Goal: Task Accomplishment & Management: Use online tool/utility

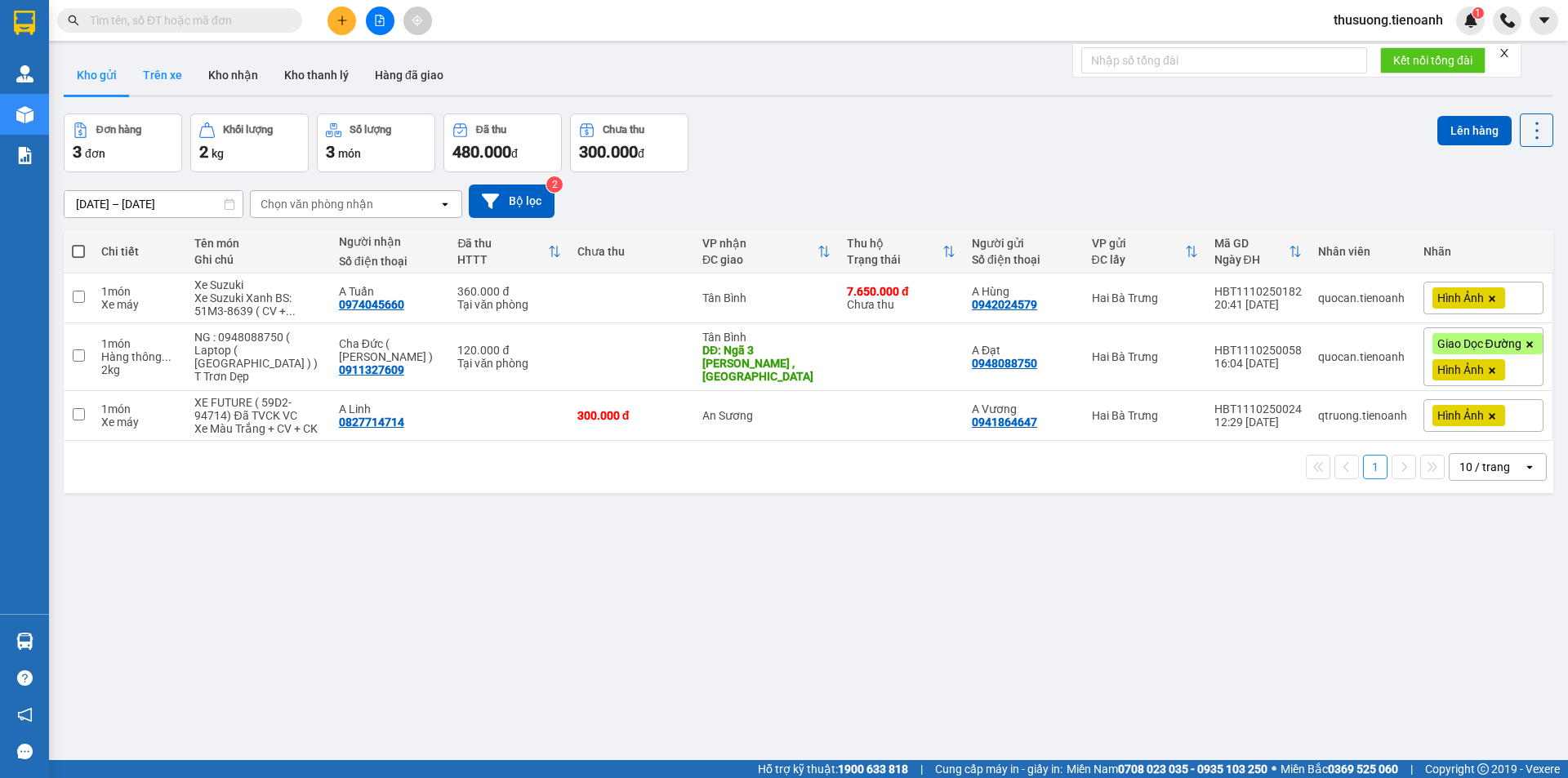
click at [151, 76] on button "Trên xe" at bounding box center [163, 75] width 65 height 39
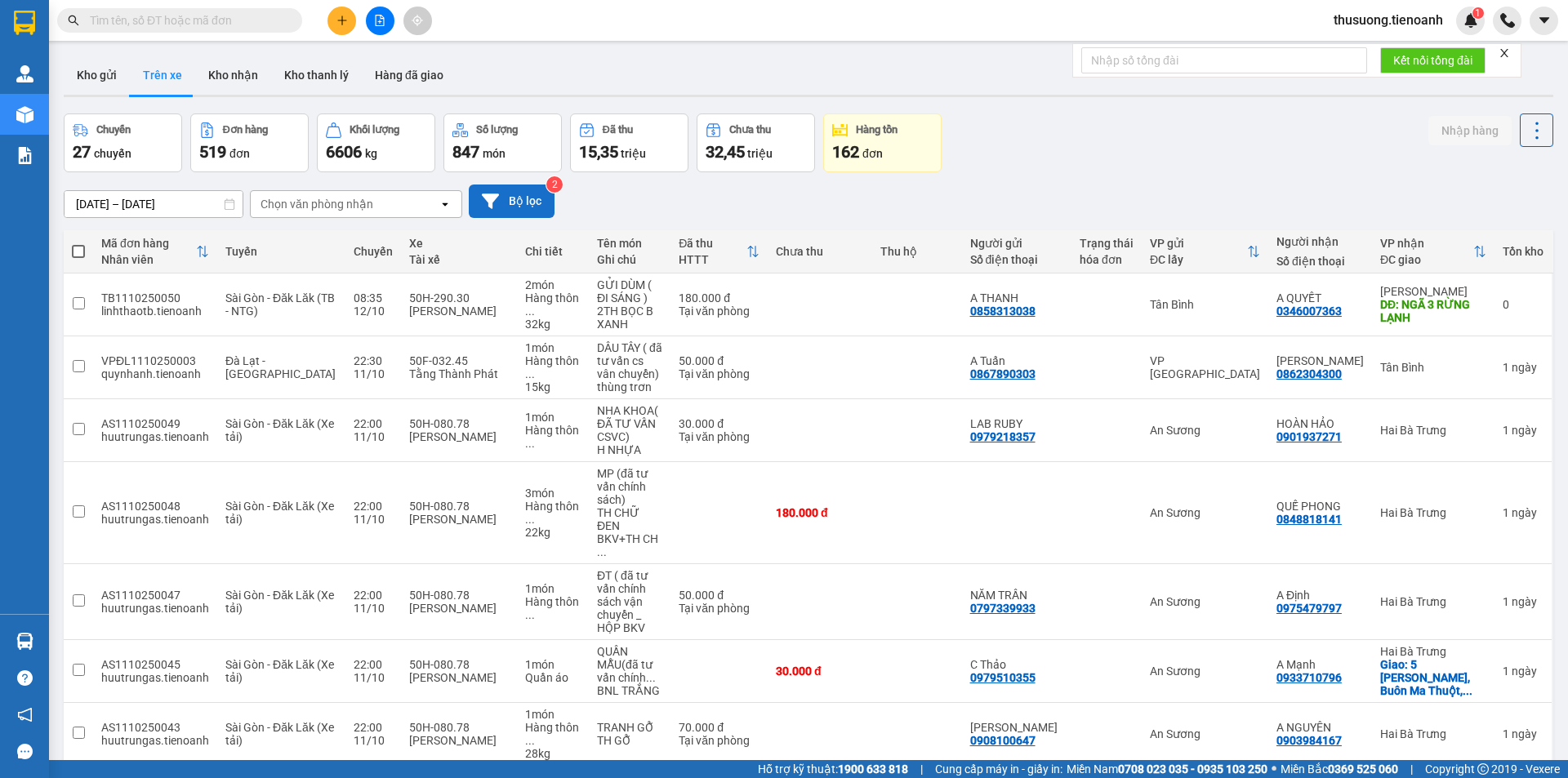
click at [529, 208] on button "Bộ lọc" at bounding box center [512, 201] width 85 height 33
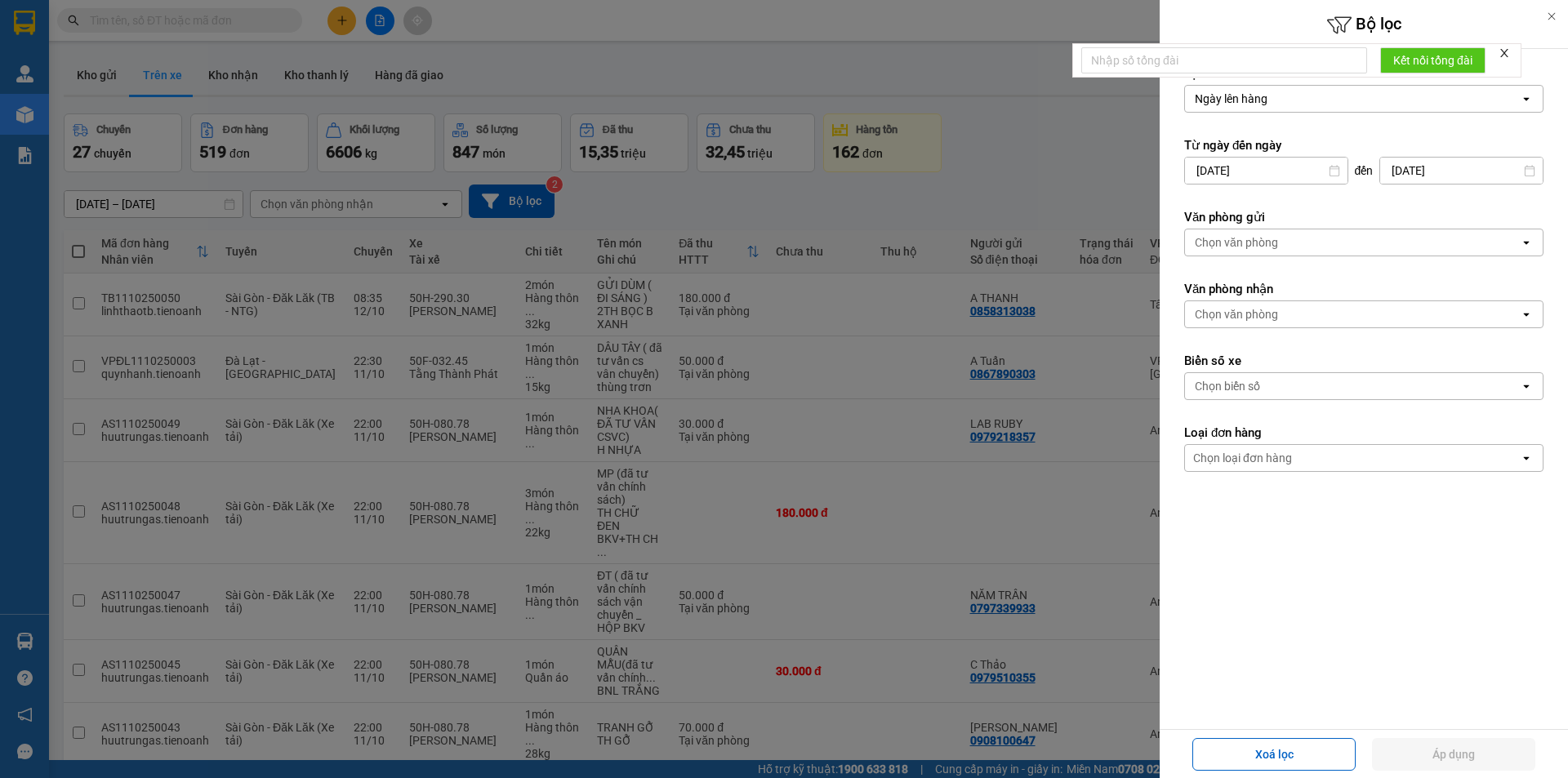
click at [1248, 321] on div "Chọn văn phòng" at bounding box center [1236, 315] width 84 height 17
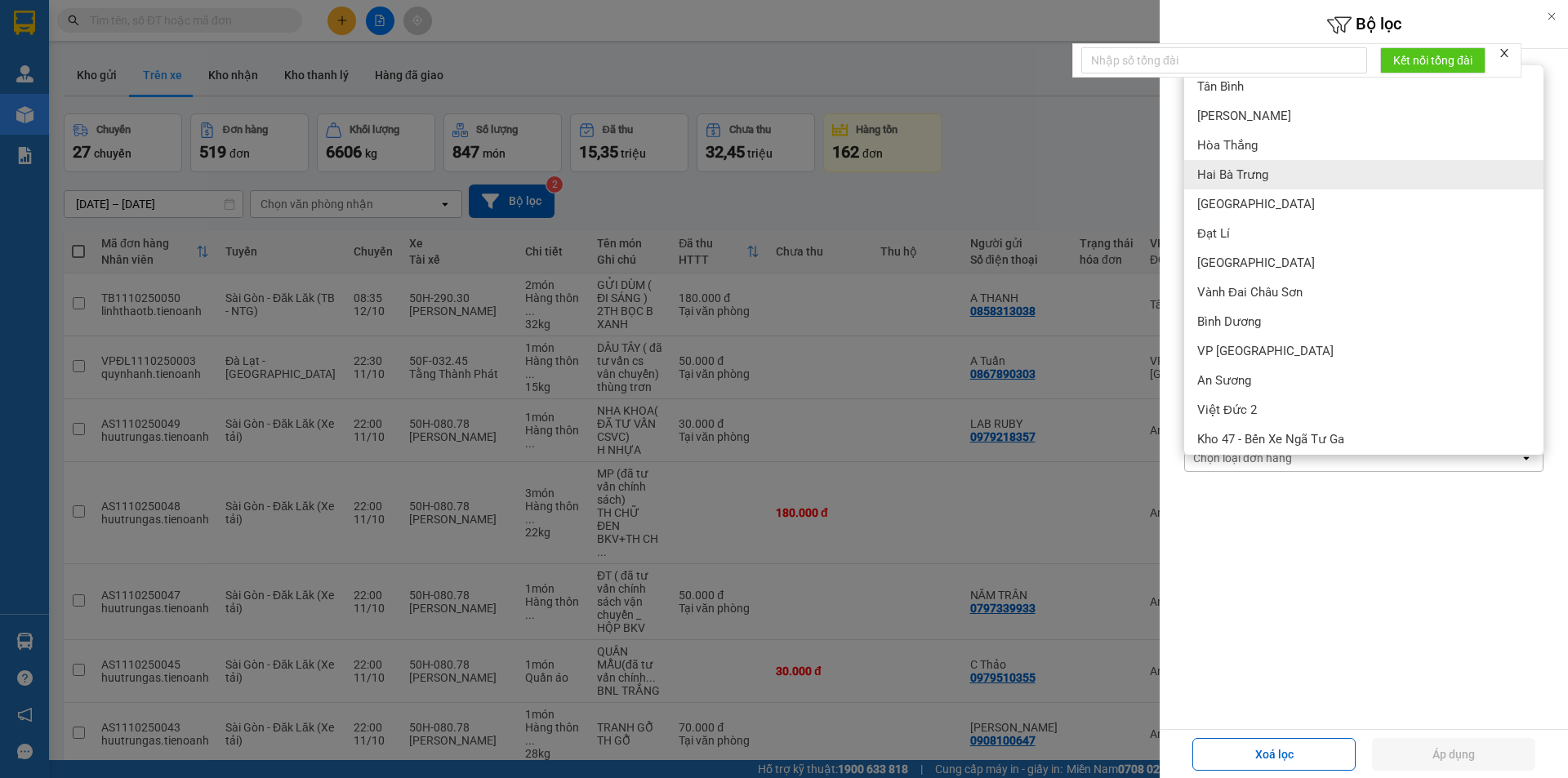
click at [1249, 179] on span "Hai Bà Trưng" at bounding box center [1233, 175] width 71 height 17
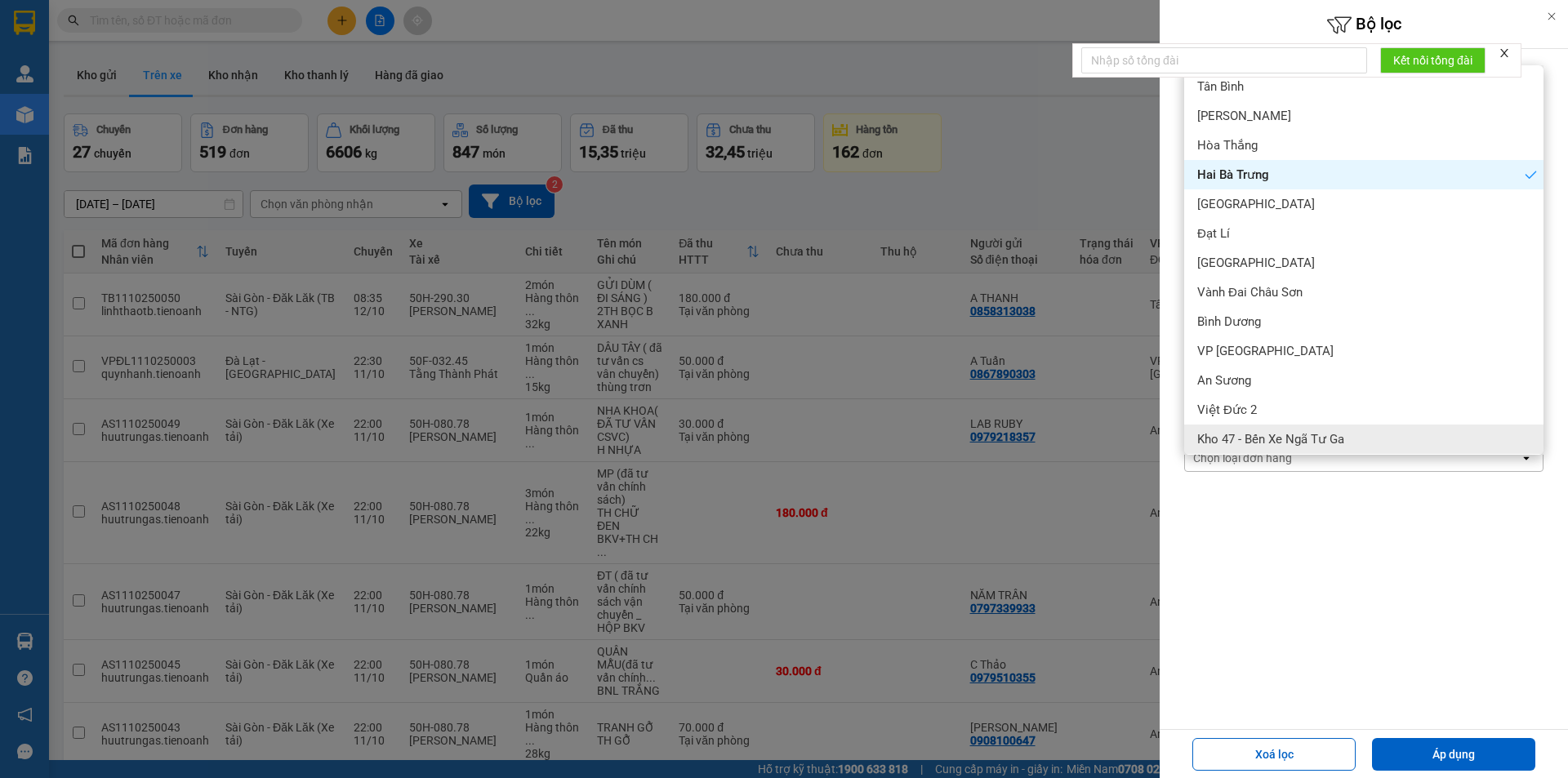
click at [1261, 530] on form "Lọc theo Ngày lên hàng open Từ ngày đến ngày 10/10/2025 Press the down arrow ke…" at bounding box center [1364, 342] width 359 height 553
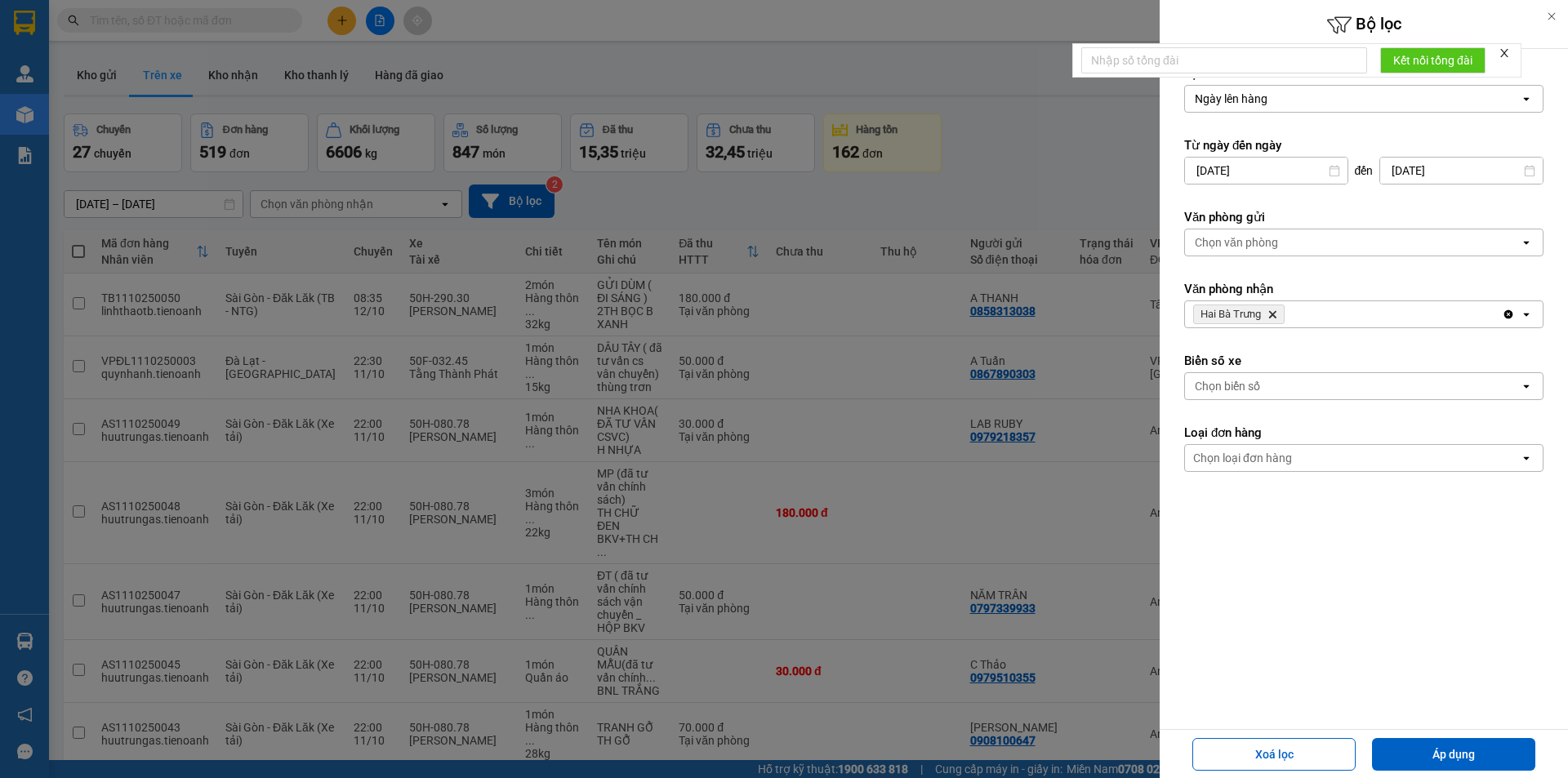
click at [1262, 460] on div "Chọn loại đơn hàng" at bounding box center [1243, 458] width 98 height 17
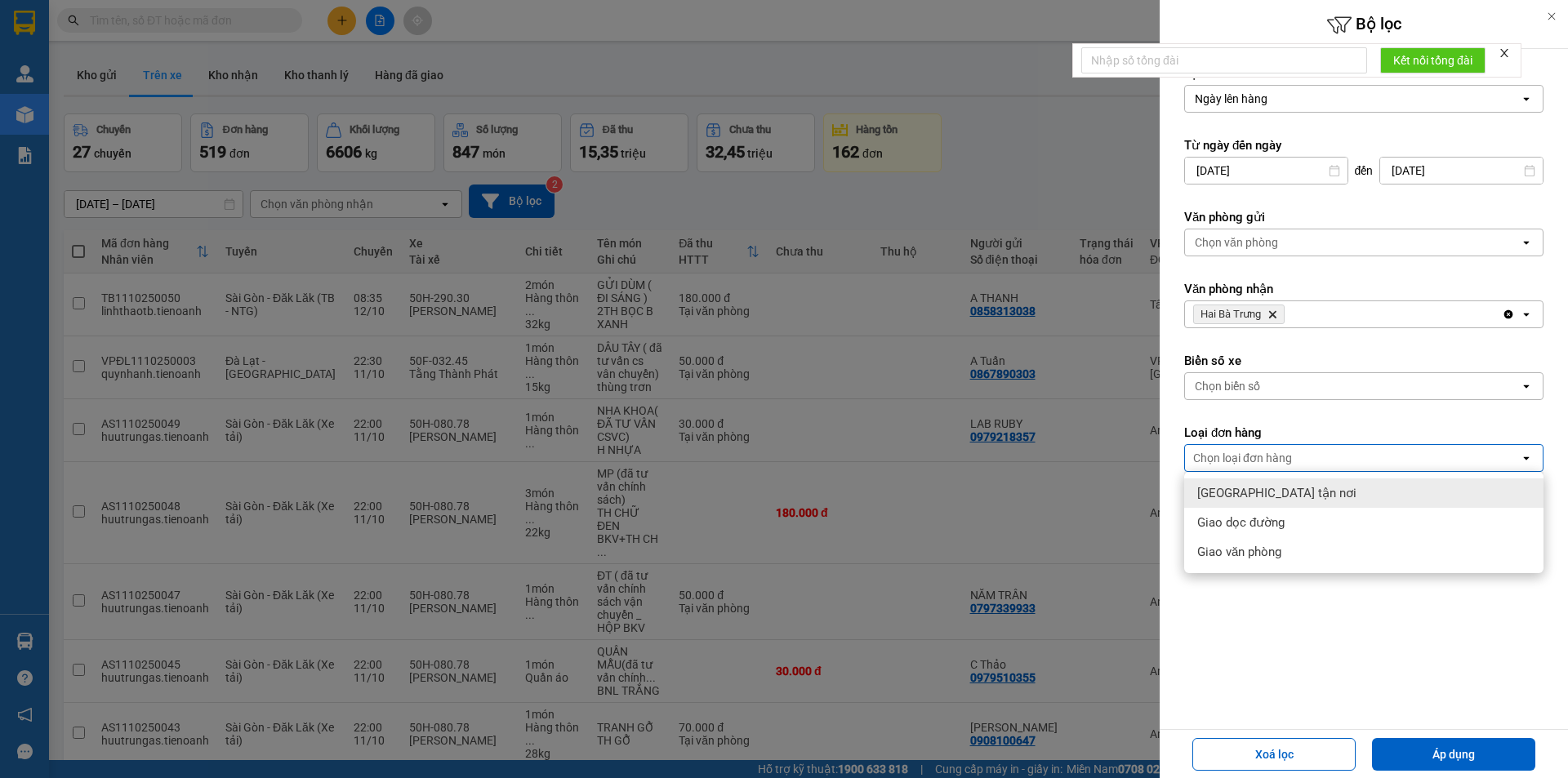
click at [1255, 494] on span "Giao tận nơi" at bounding box center [1276, 493] width 159 height 17
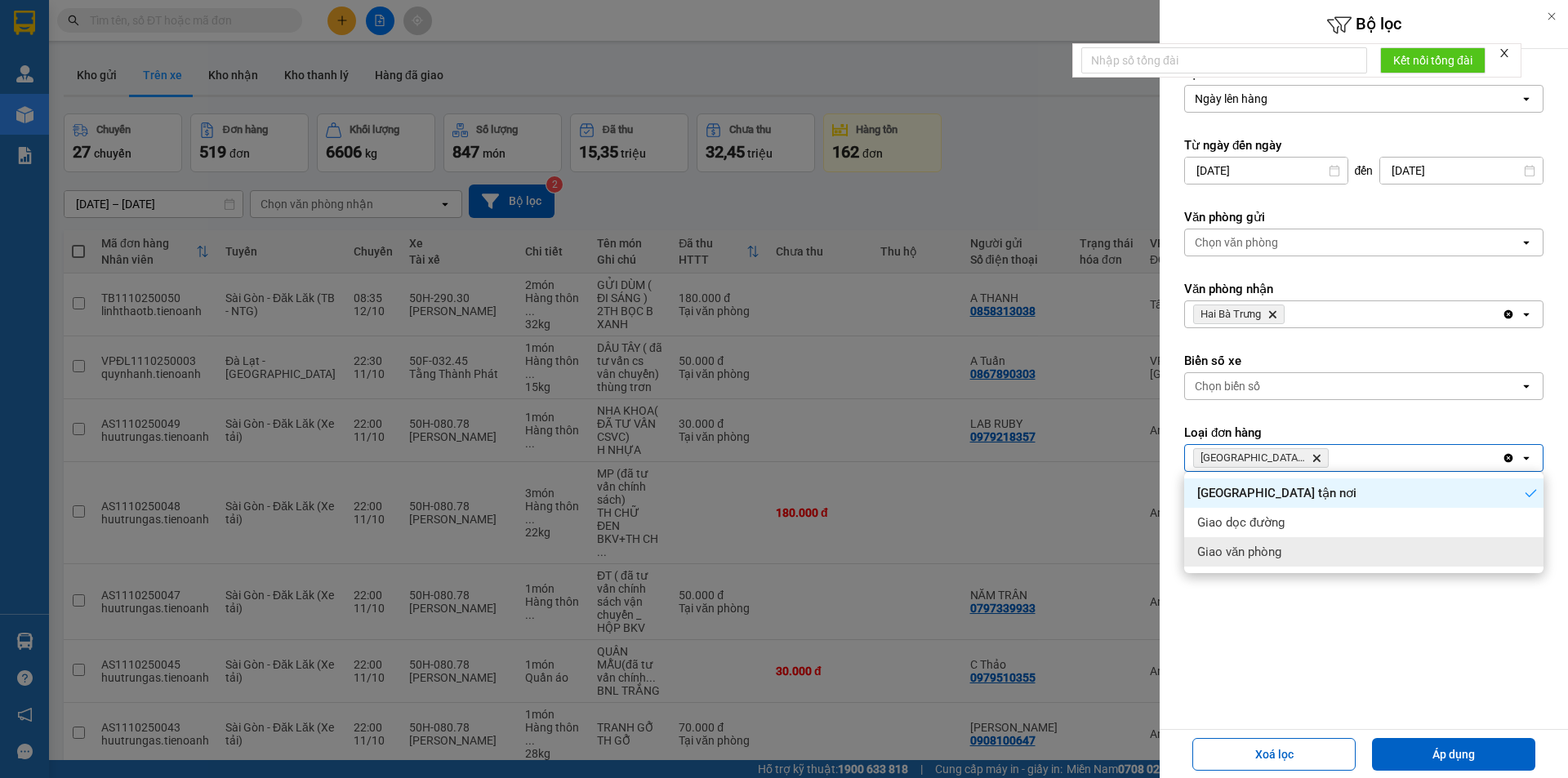
click at [1267, 589] on form "Lọc theo Ngày lên hàng open Từ ngày đến ngày 10/10/2025 Press the down arrow ke…" at bounding box center [1364, 342] width 359 height 553
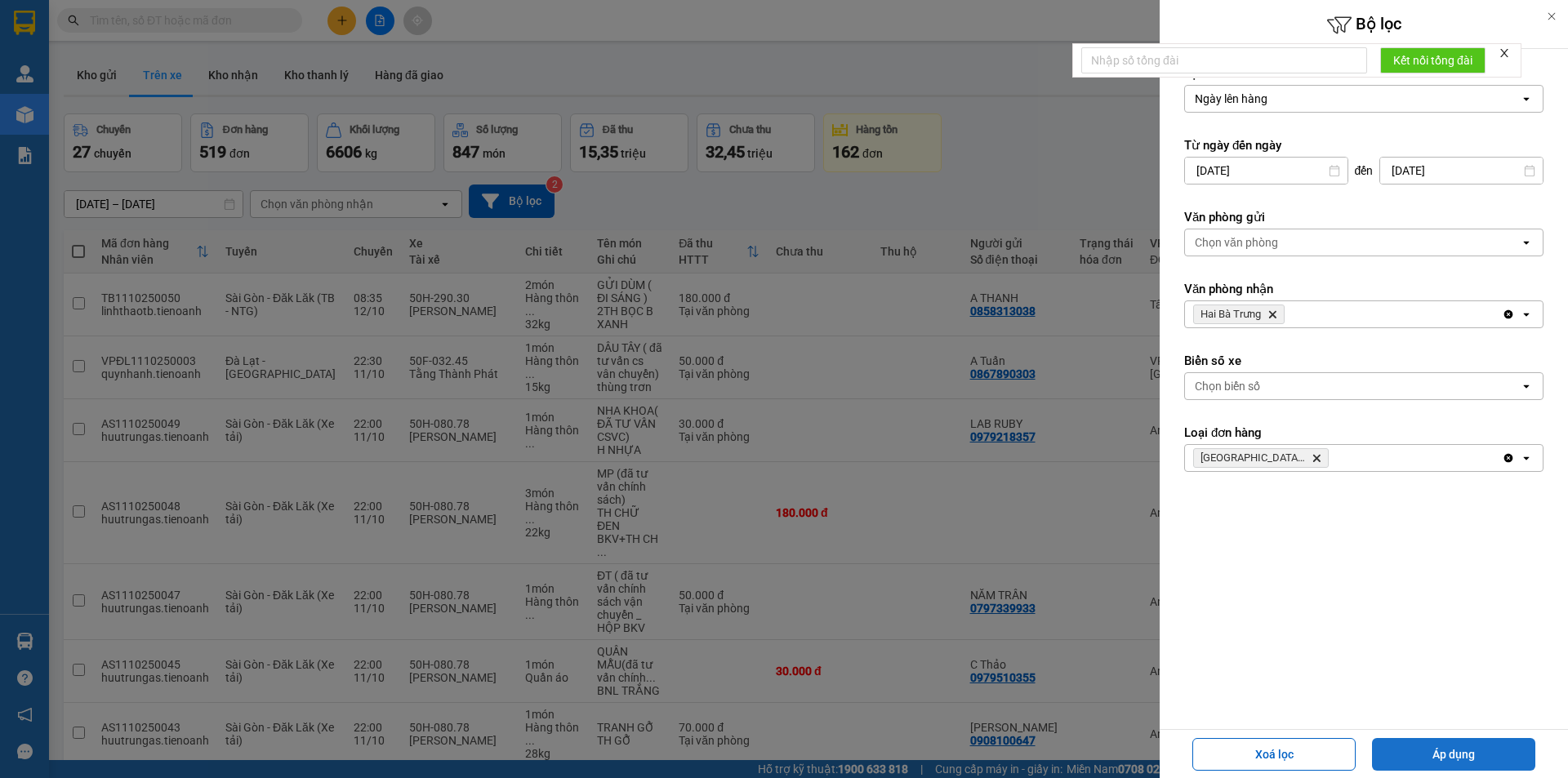
click at [1457, 750] on button "Áp dụng" at bounding box center [1454, 754] width 163 height 32
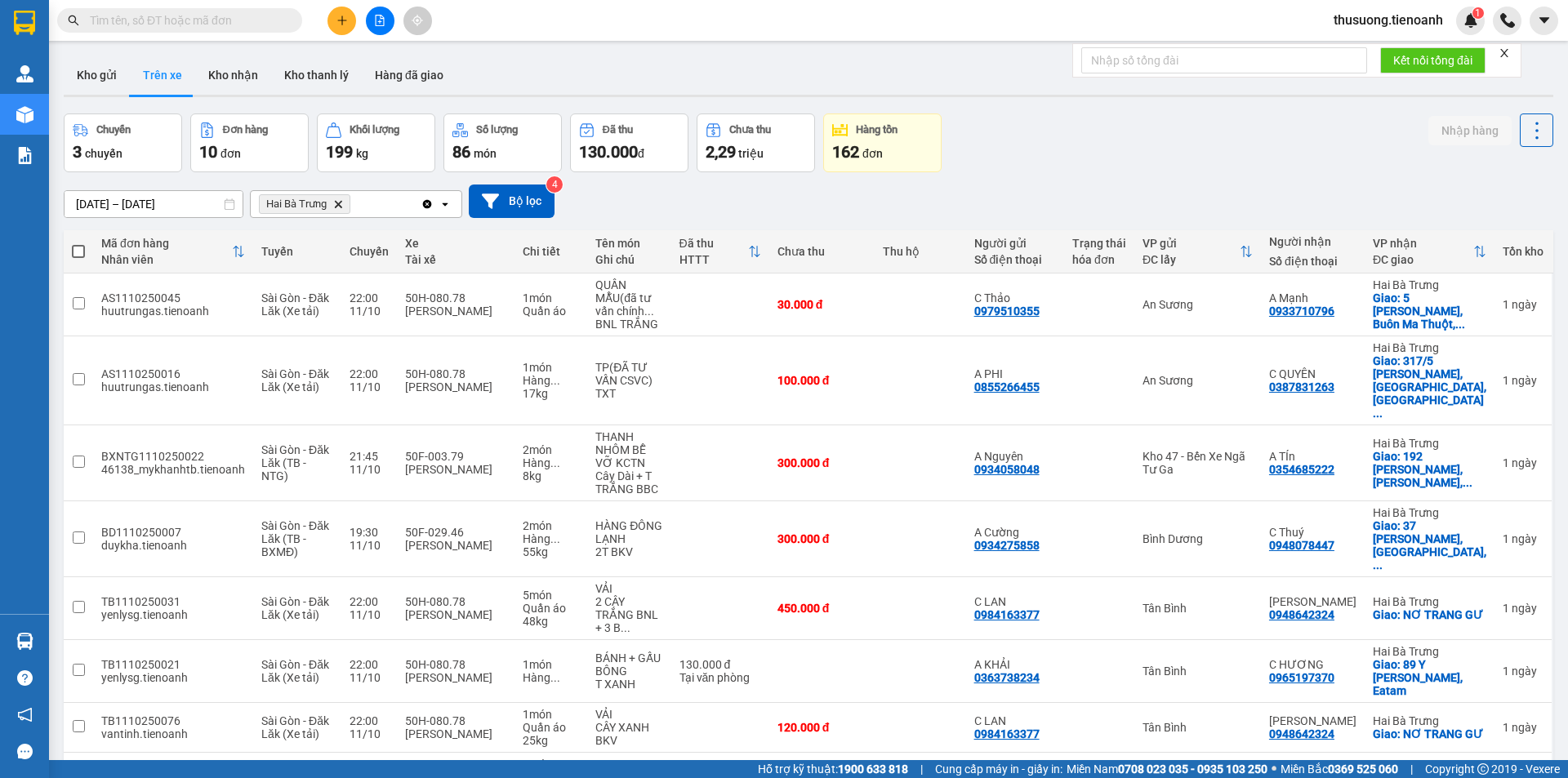
scroll to position [157, 0]
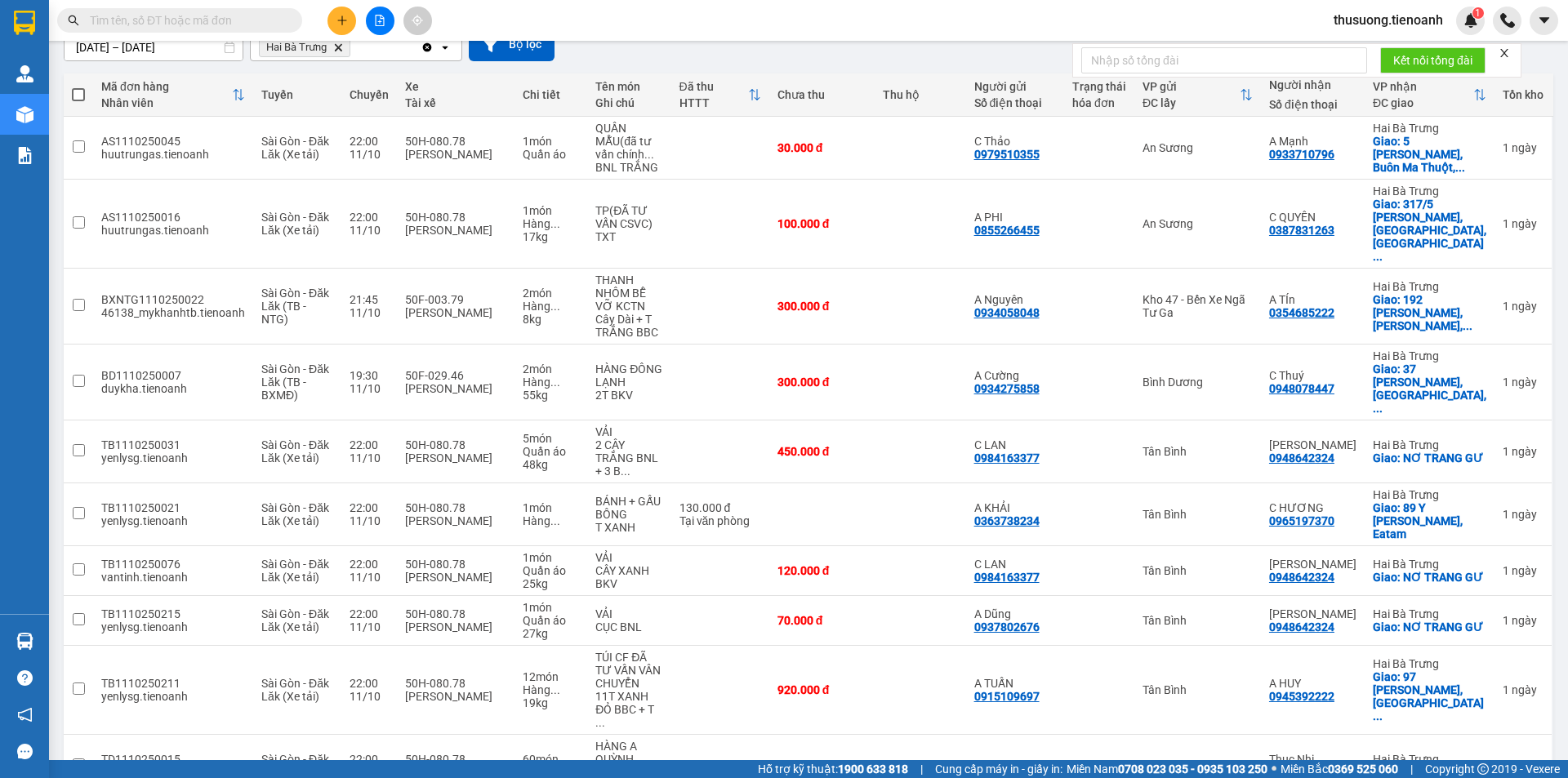
click at [1488, 689] on span "100 / trang" at bounding box center [1479, 683] width 59 height 17
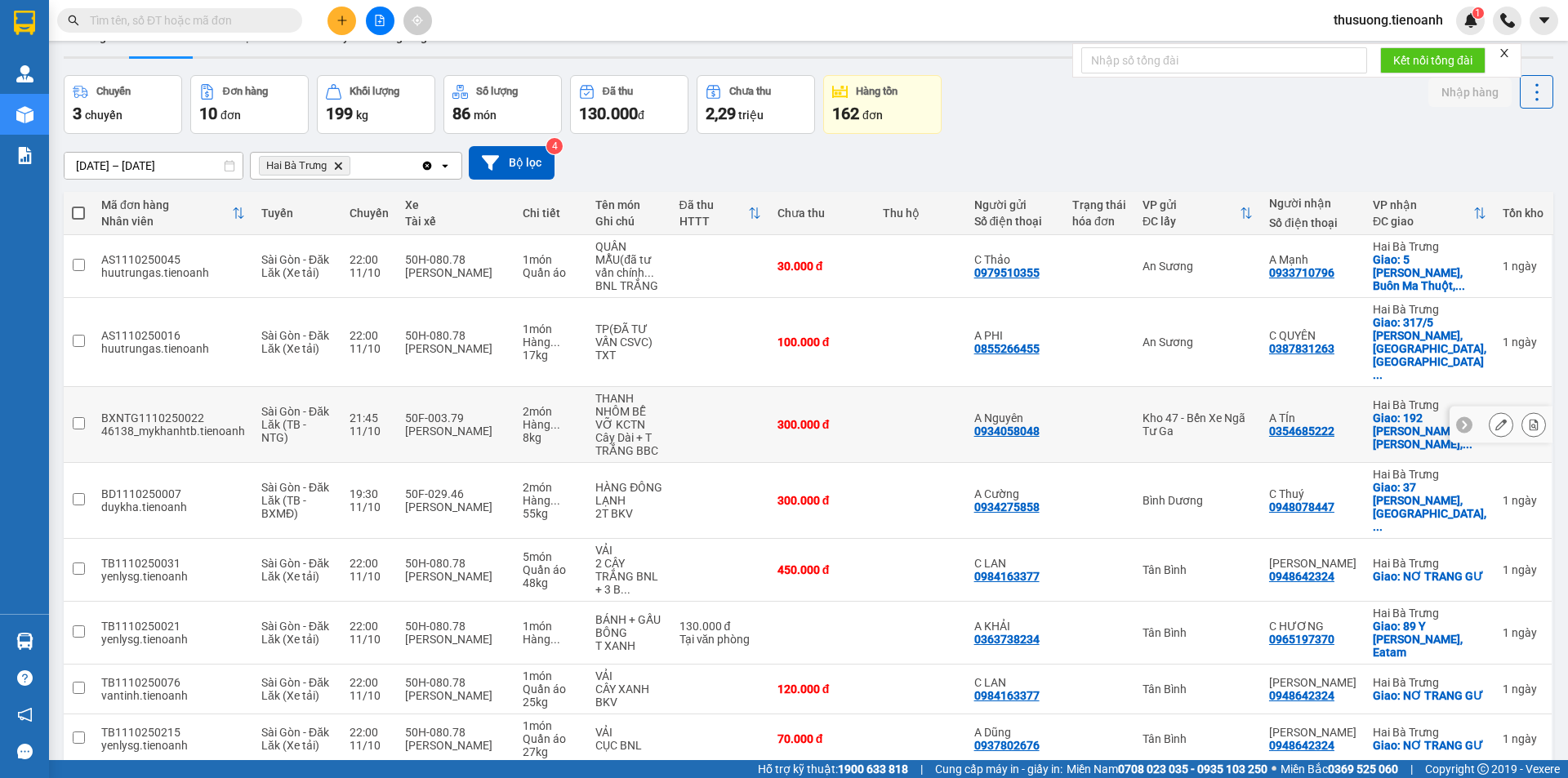
scroll to position [0, 0]
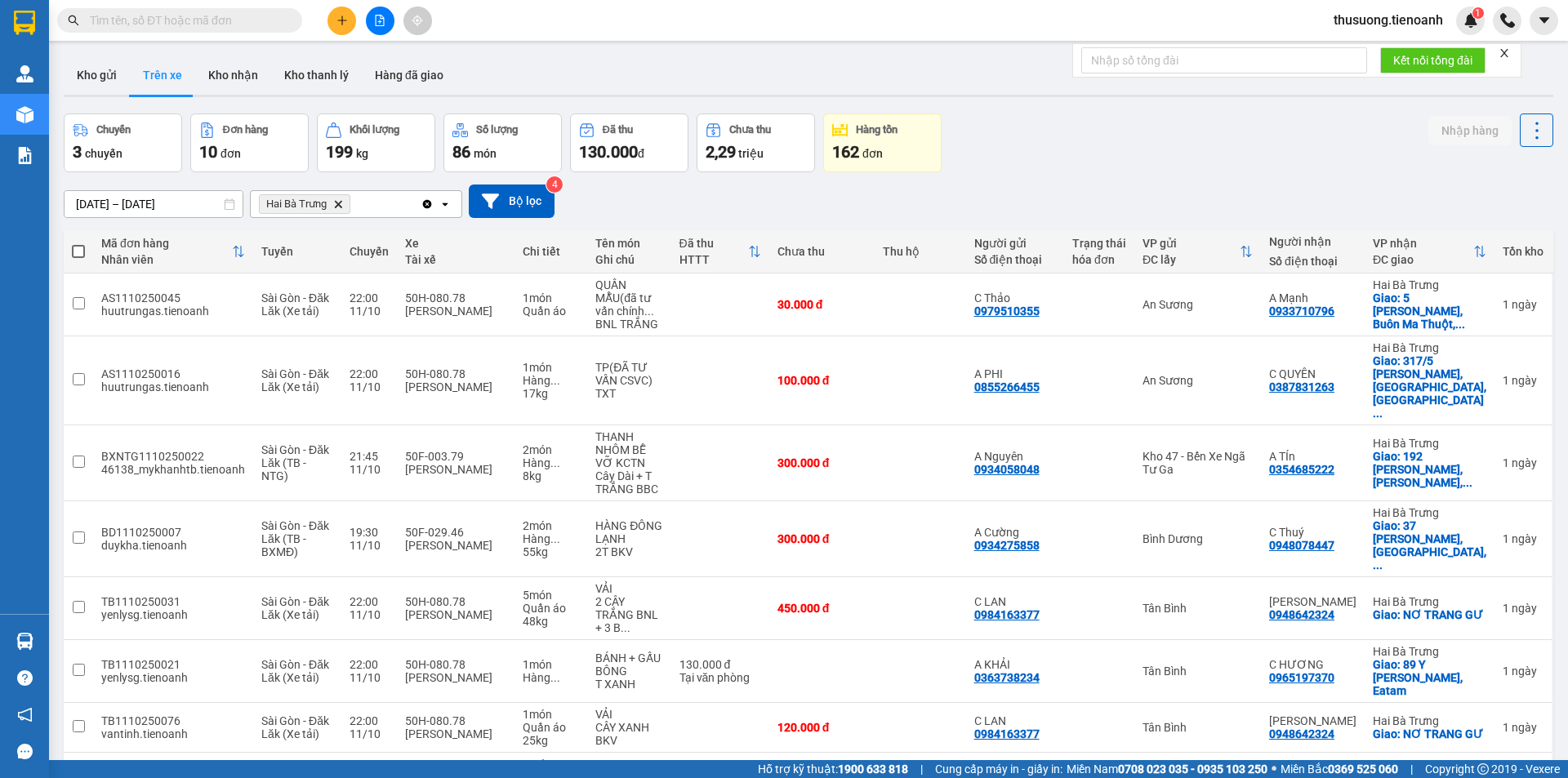
click at [73, 247] on span at bounding box center [78, 252] width 13 height 13
click at [78, 243] on input "checkbox" at bounding box center [78, 243] width 0 height 0
checkbox input "true"
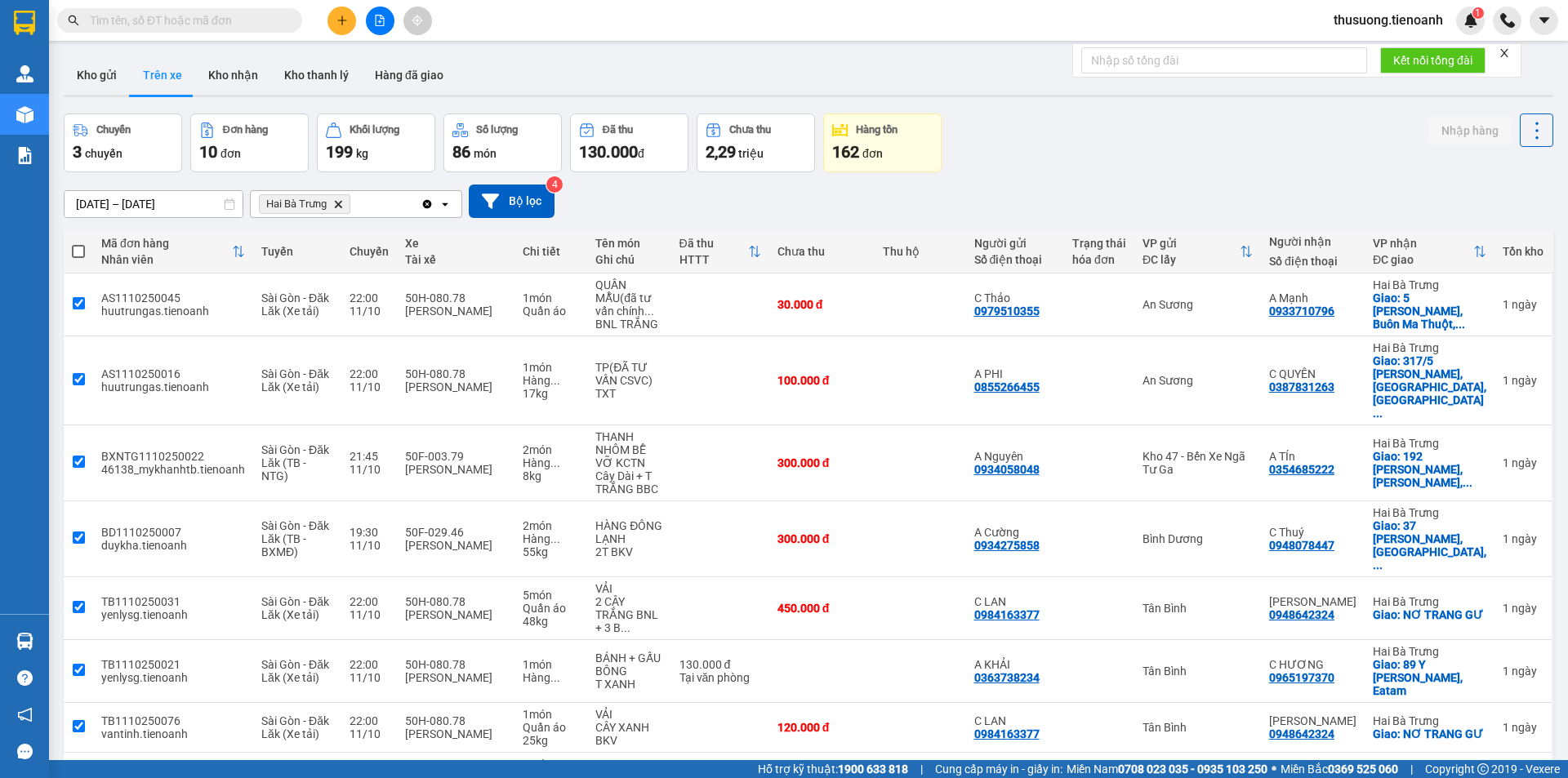
checkbox input "true"
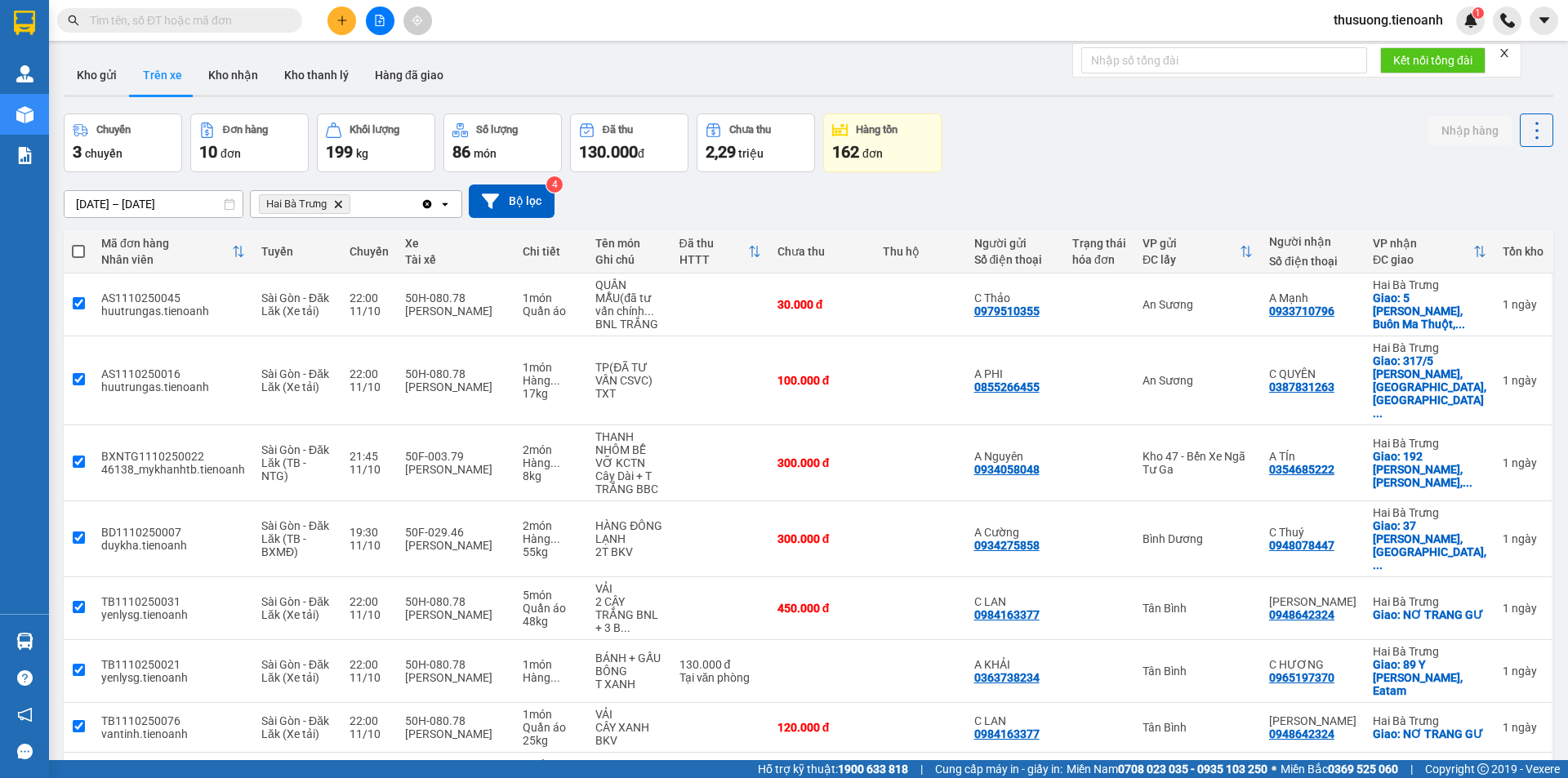
checkbox input "true"
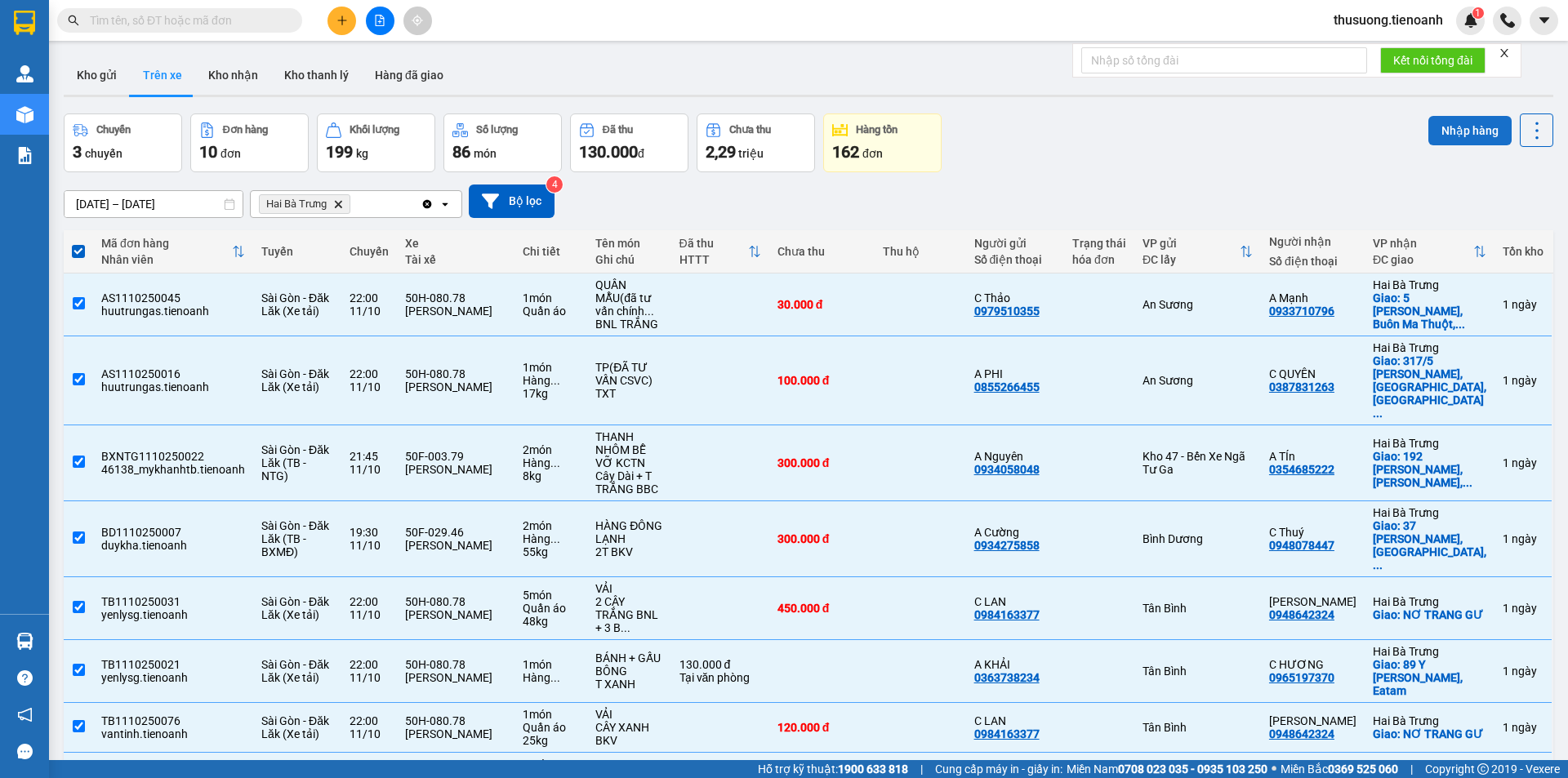
click at [1460, 127] on button "Nhập hàng" at bounding box center [1470, 131] width 84 height 30
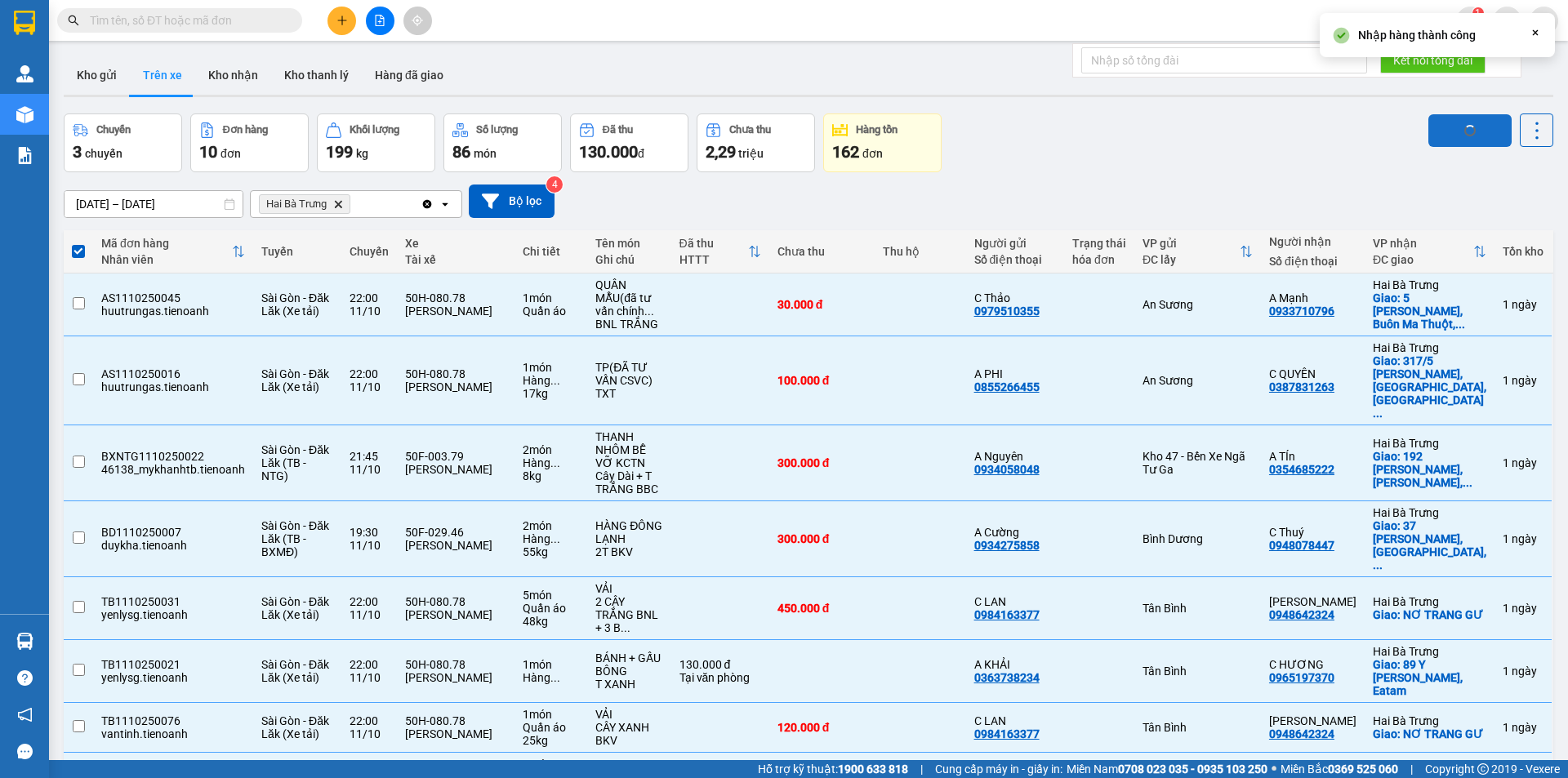
checkbox input "false"
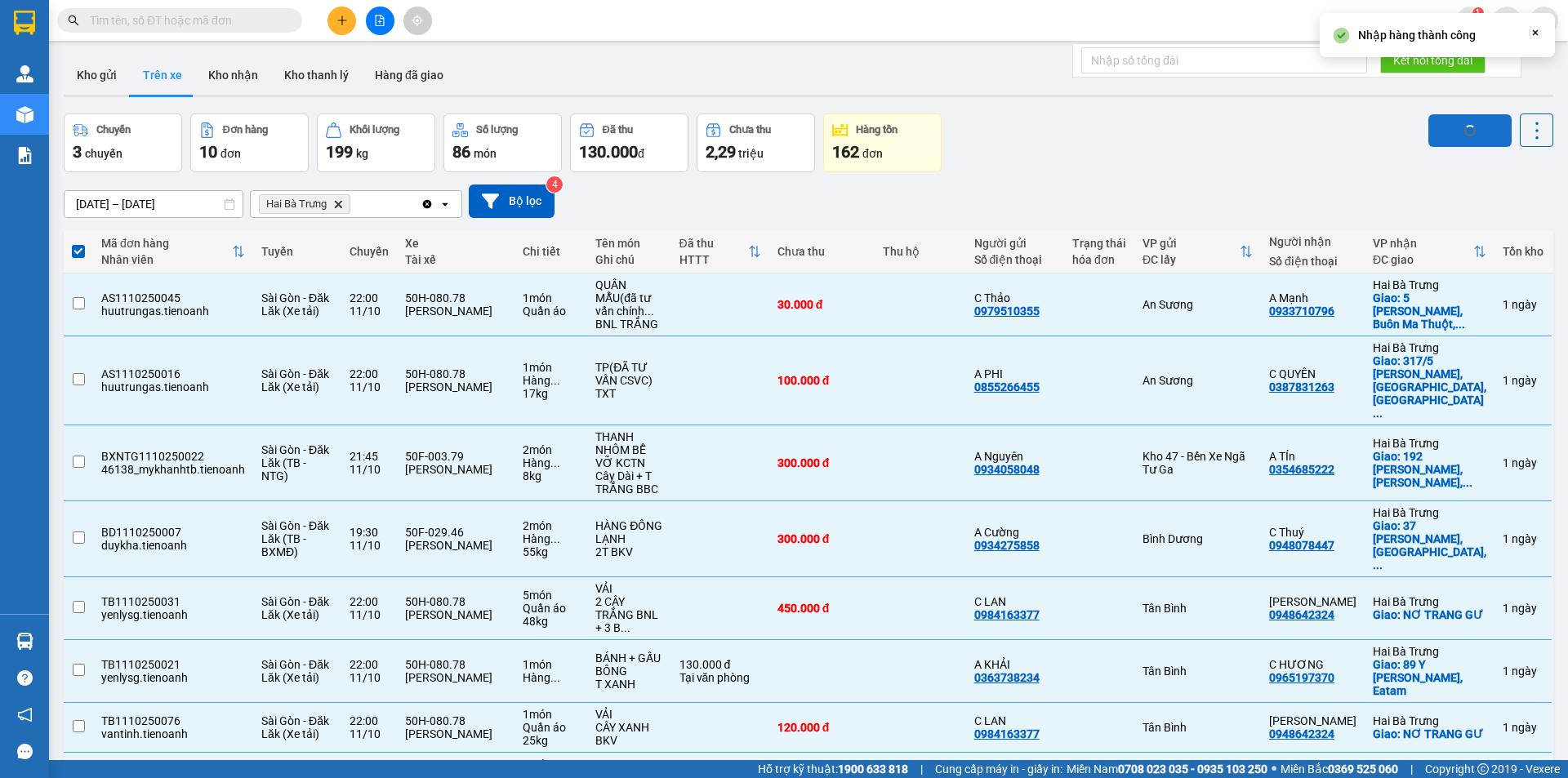
checkbox input "false"
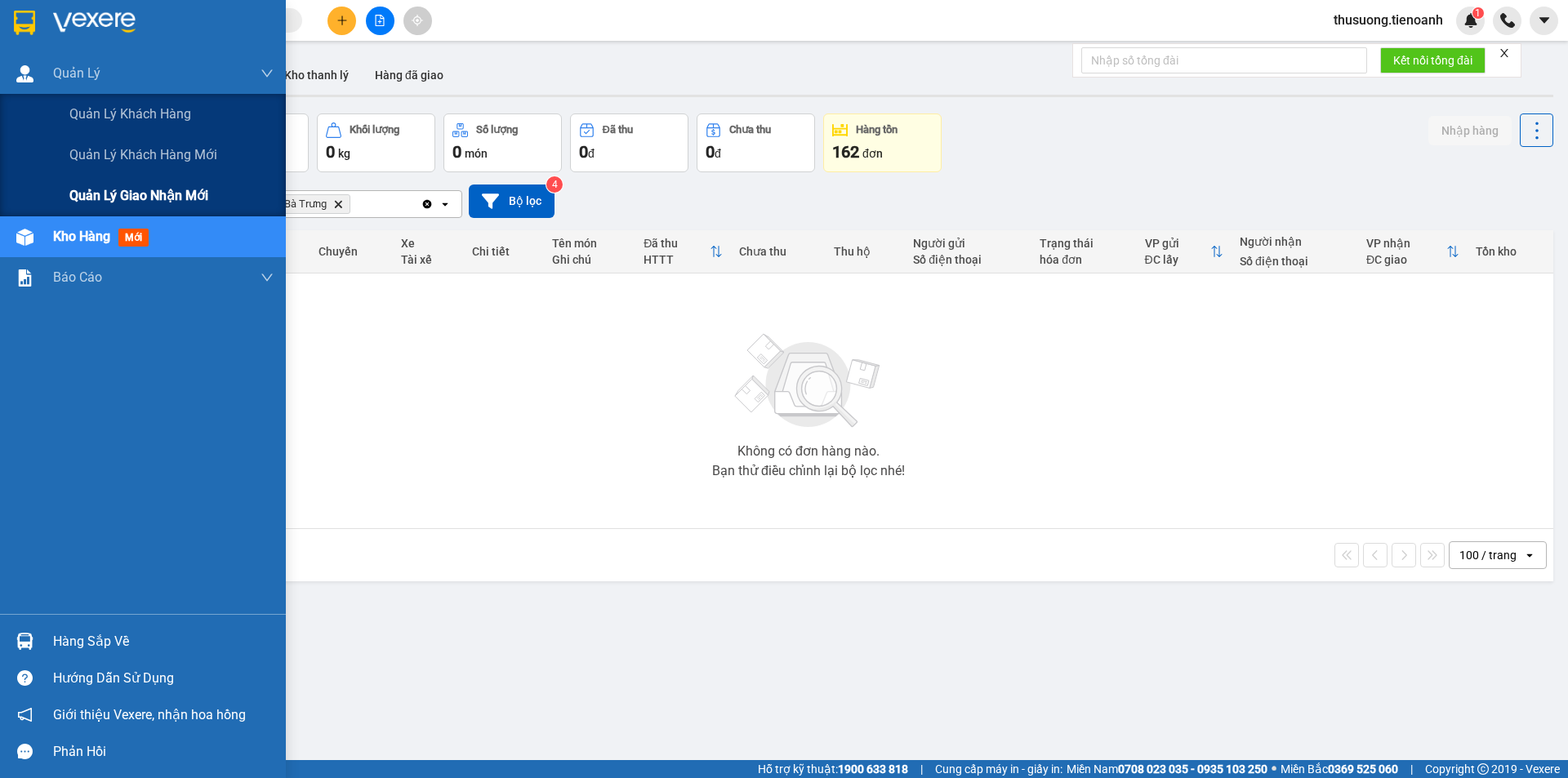
click at [106, 205] on span "Quản lý giao nhận mới" at bounding box center [138, 196] width 138 height 20
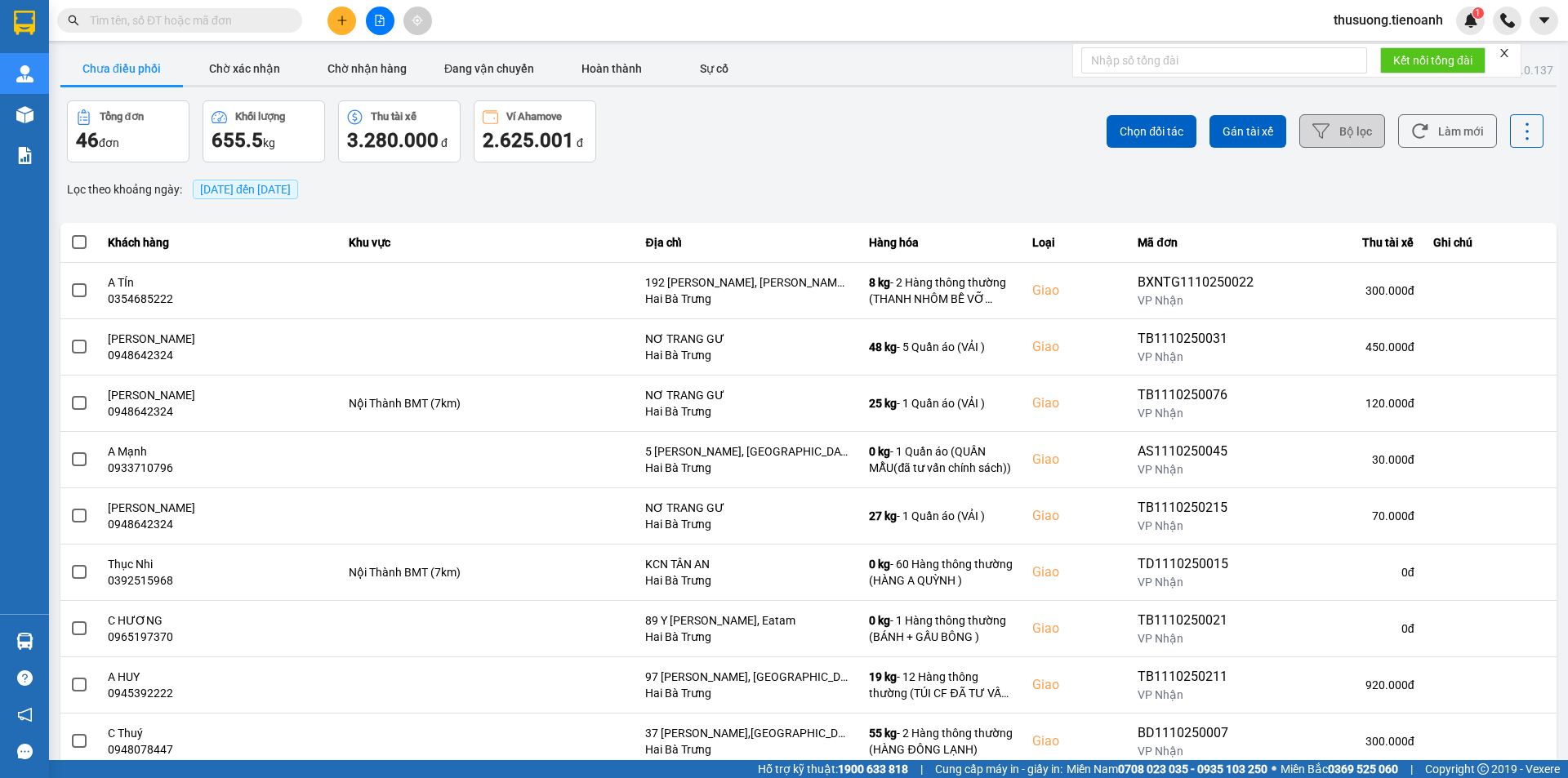
click at [1329, 138] on button "Bộ lọc" at bounding box center [1342, 131] width 85 height 33
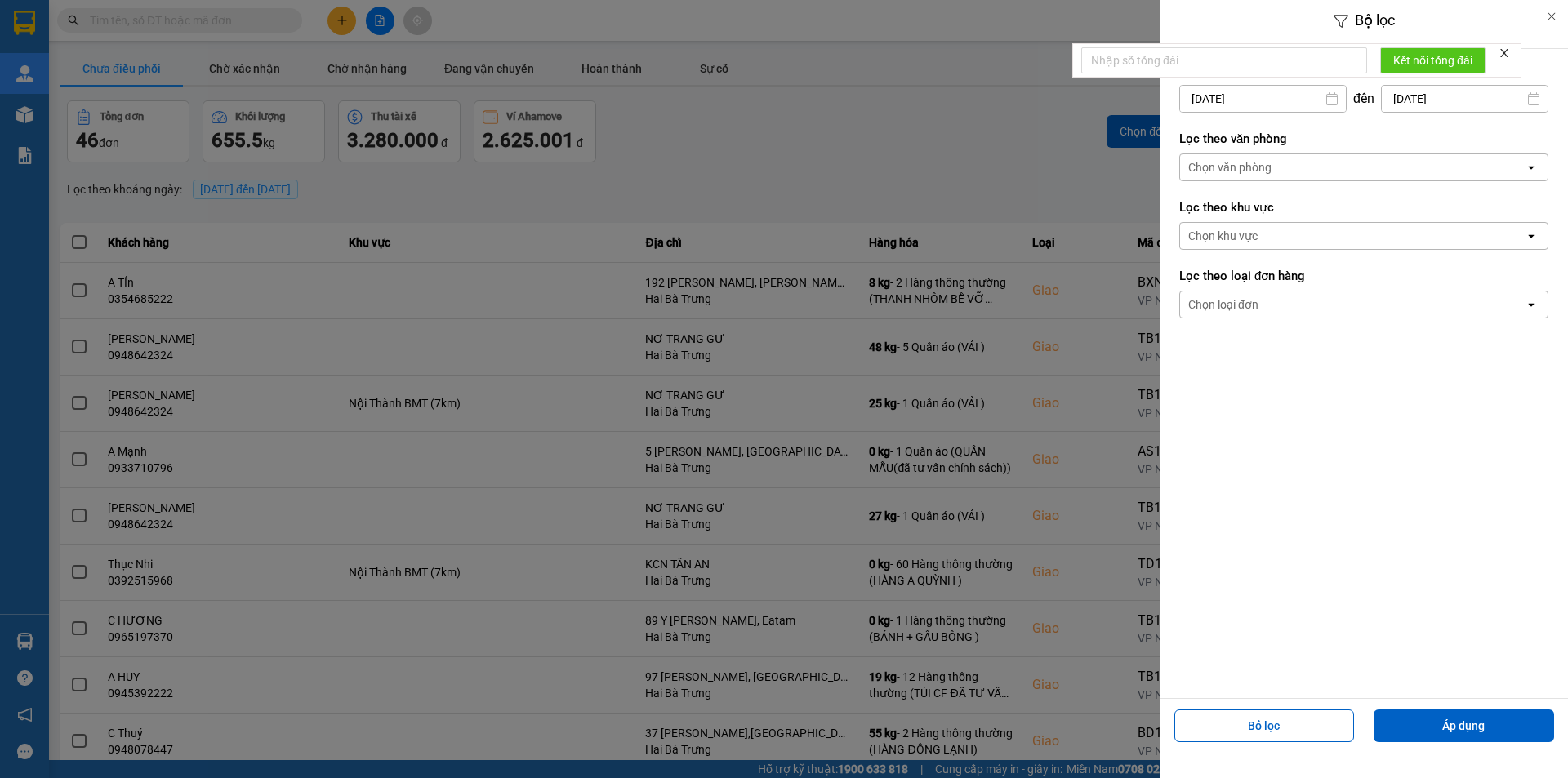
click at [1280, 167] on div "Chọn văn phòng" at bounding box center [1352, 167] width 345 height 26
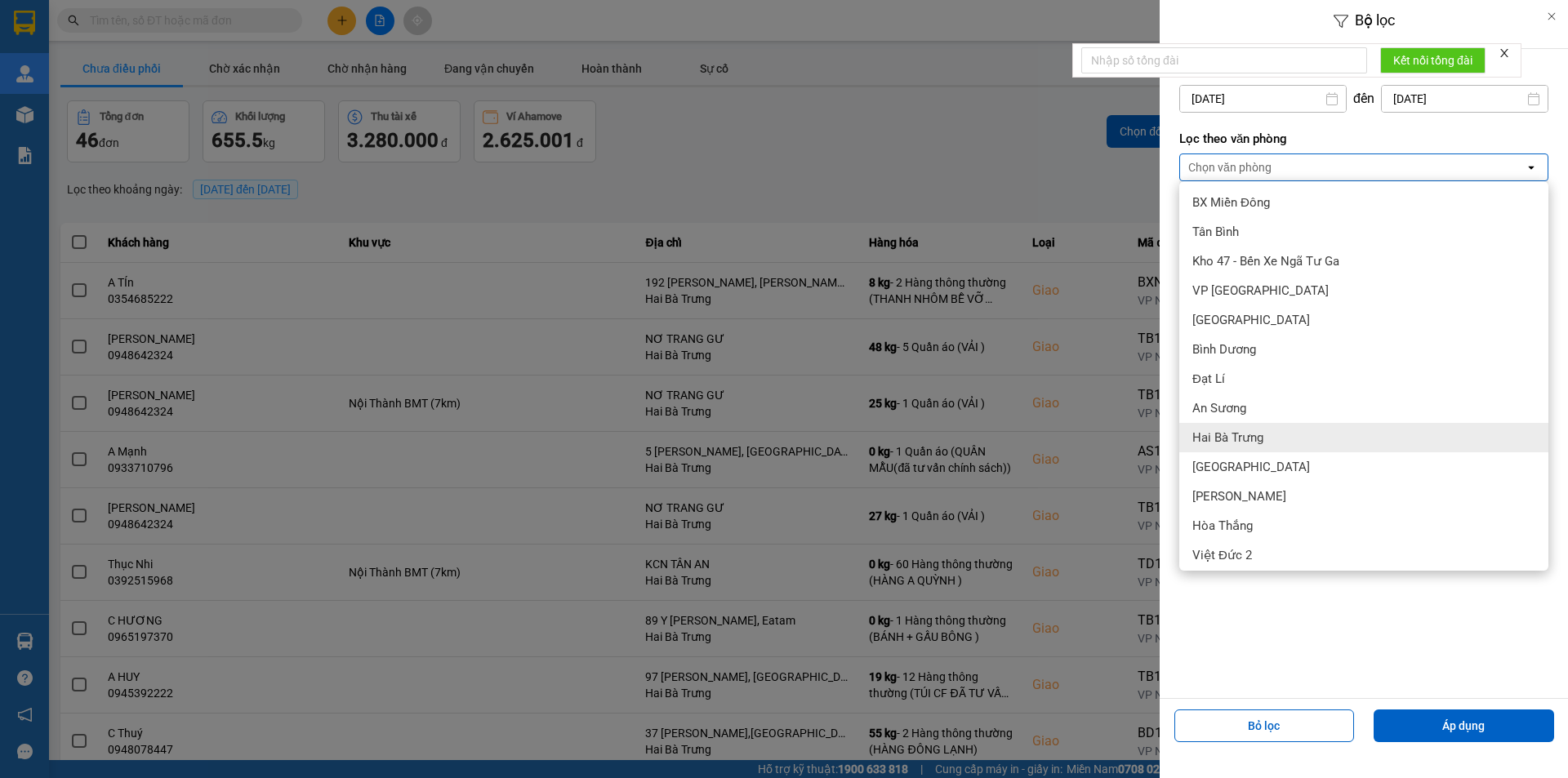
click at [1228, 426] on div "Hai Bà Trưng" at bounding box center [1364, 437] width 369 height 30
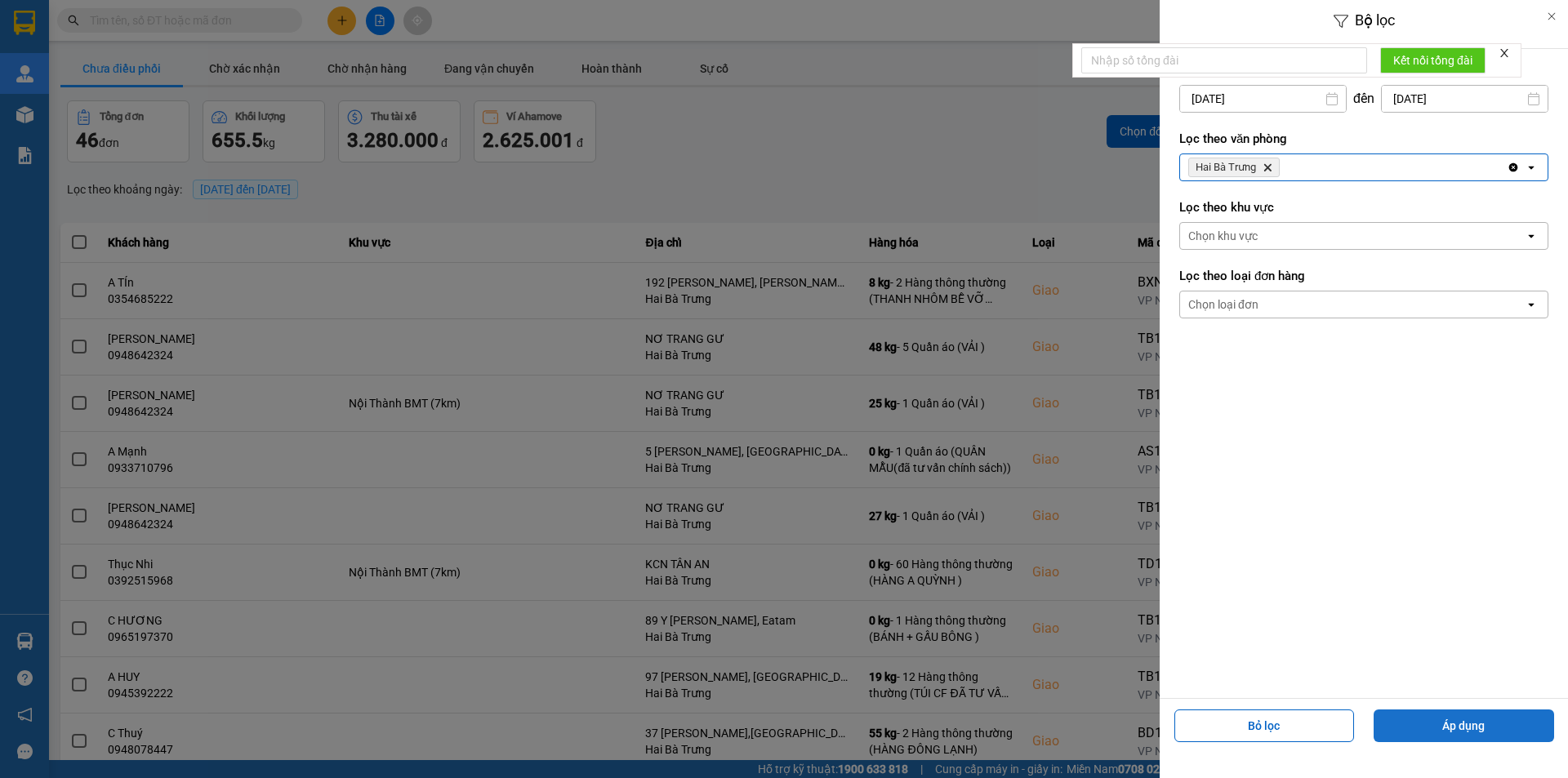
click at [1436, 727] on button "Áp dụng" at bounding box center [1464, 725] width 180 height 32
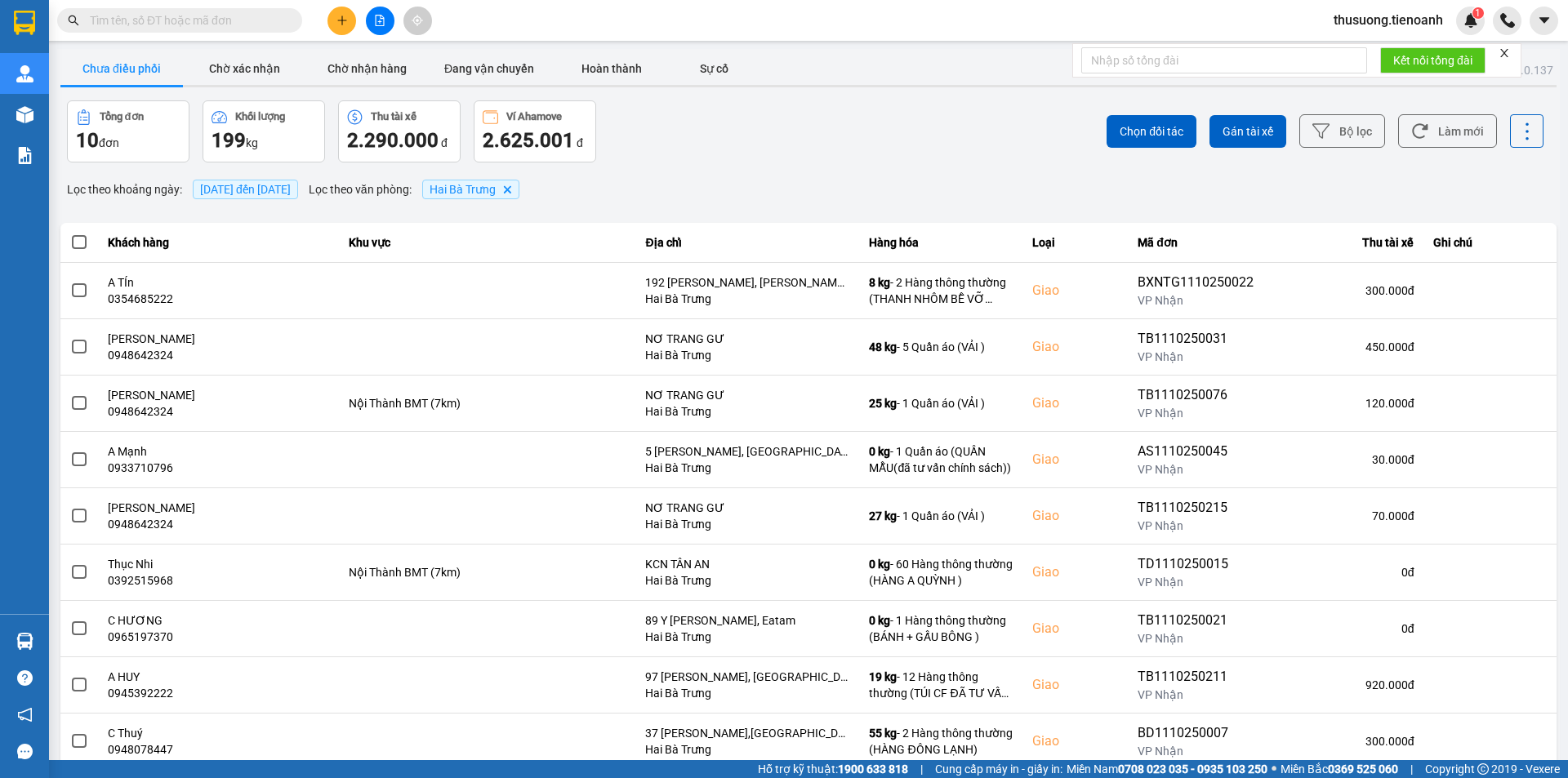
scroll to position [104, 0]
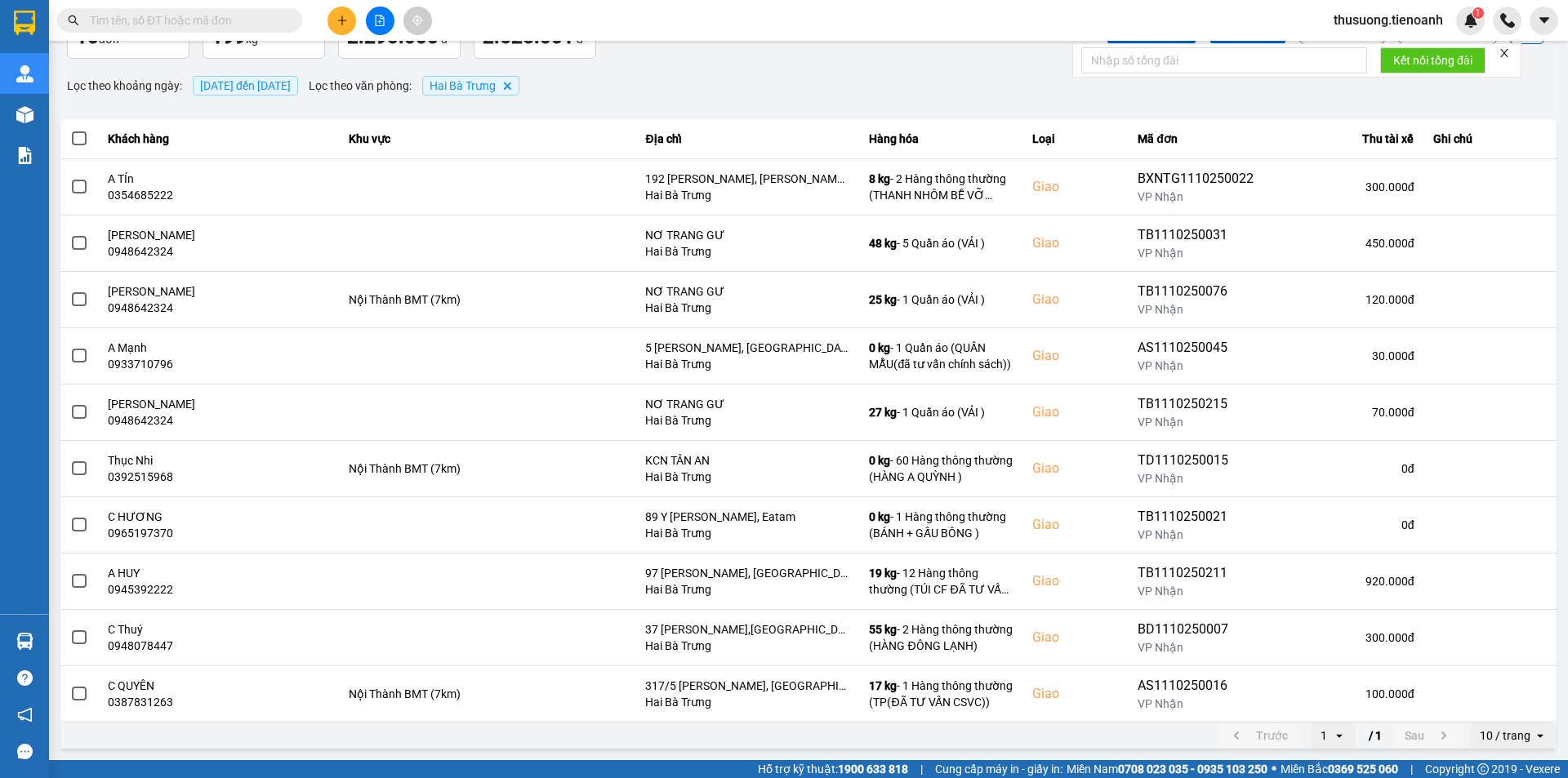
click at [1534, 733] on icon "open" at bounding box center [1540, 735] width 13 height 13
click at [1506, 707] on div "100 / trang" at bounding box center [1501, 701] width 59 height 17
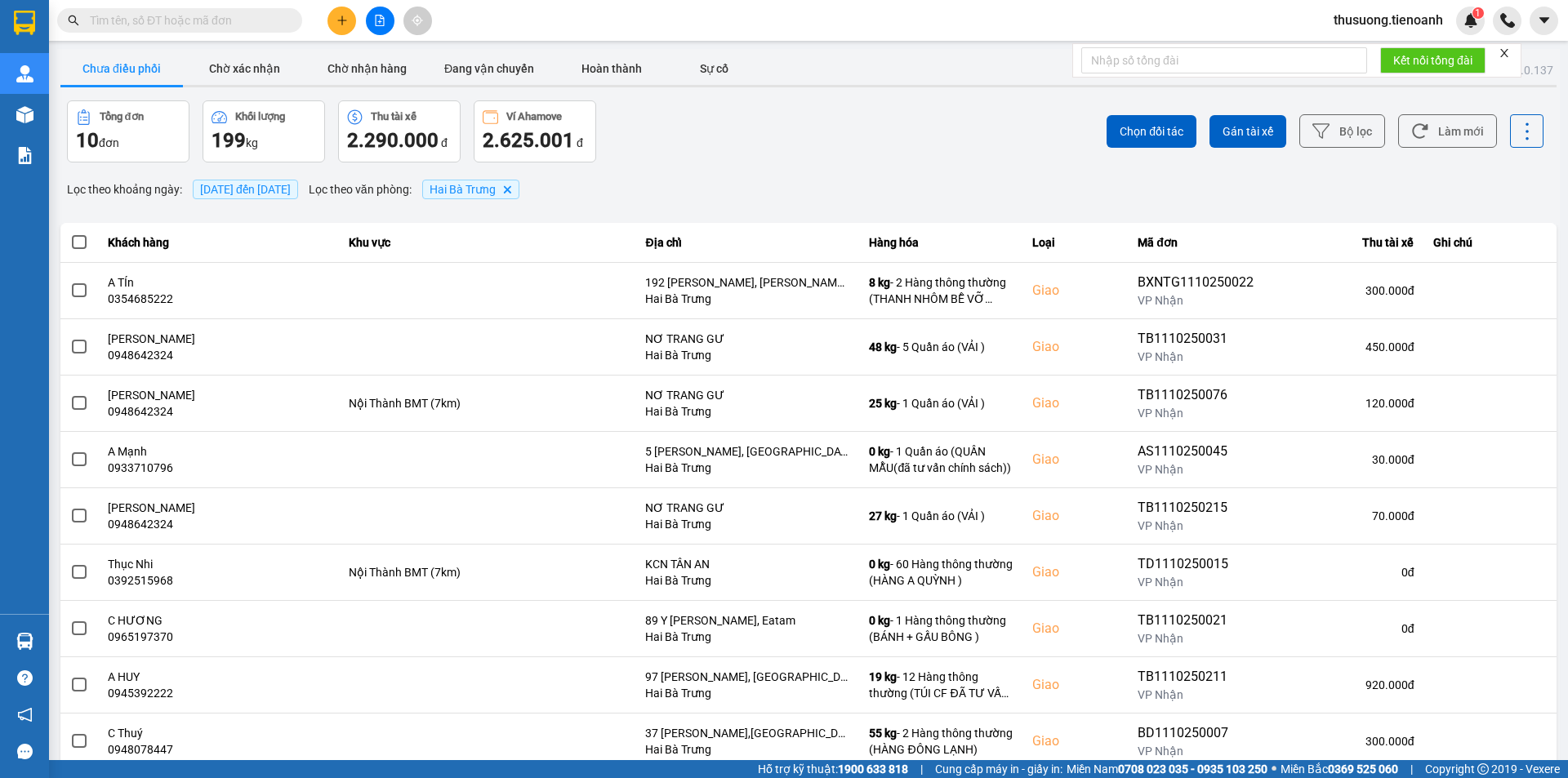
click at [83, 243] on span at bounding box center [79, 242] width 15 height 15
click at [71, 233] on input "checkbox" at bounding box center [71, 233] width 0 height 0
click at [1233, 129] on span "Gán tài xế" at bounding box center [1248, 132] width 51 height 17
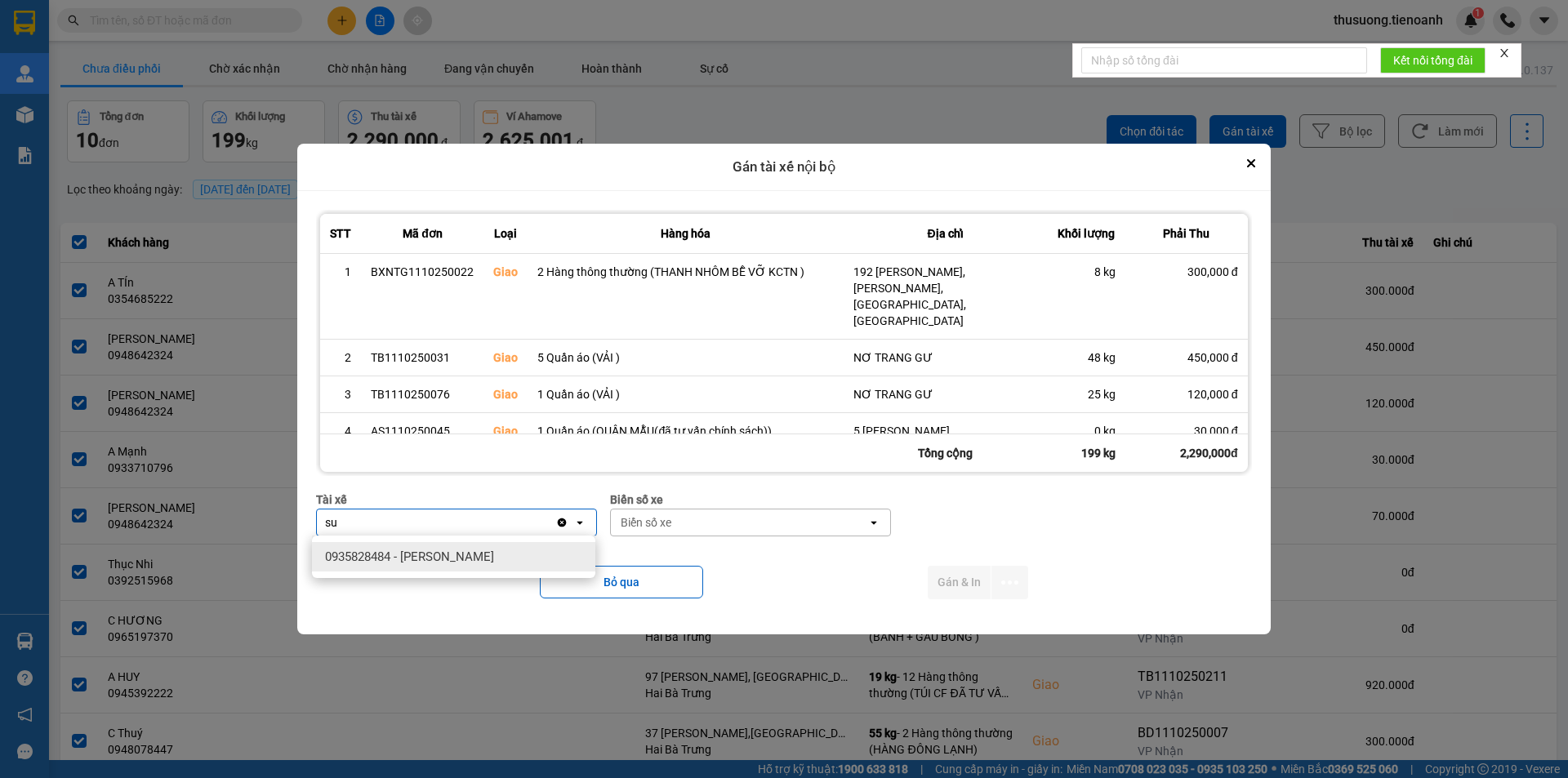
type input "su"
click at [432, 558] on span "0935828484 - Bùi Văn Sức" at bounding box center [410, 557] width 169 height 17
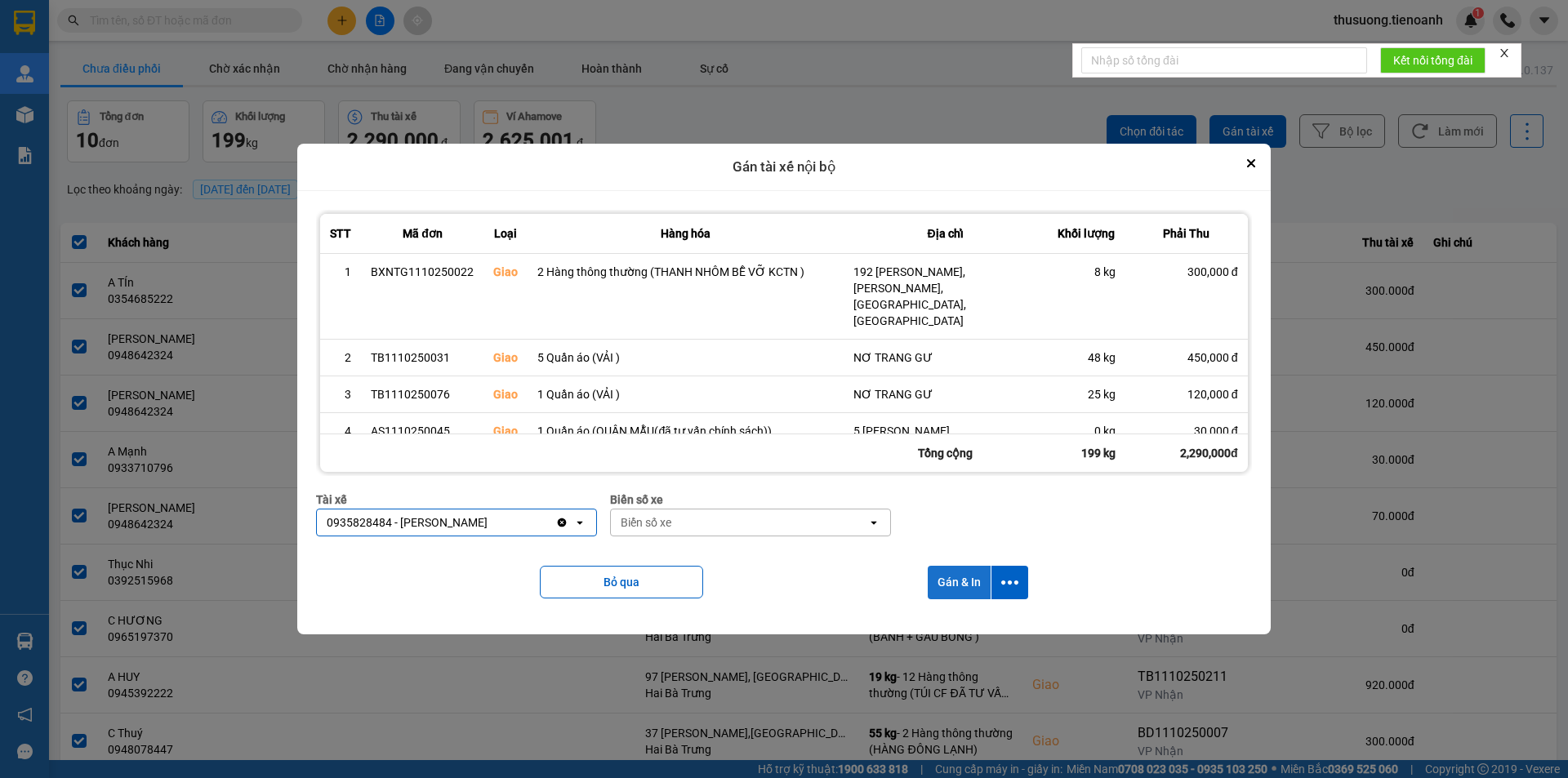
click at [951, 587] on button "Gán & In" at bounding box center [960, 582] width 63 height 33
